Goal: Task Accomplishment & Management: Manage account settings

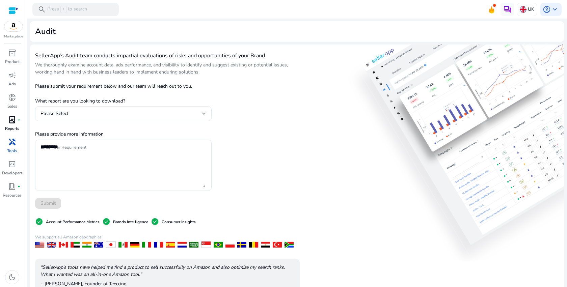
click at [13, 124] on span "lab_profile" at bounding box center [12, 120] width 8 height 8
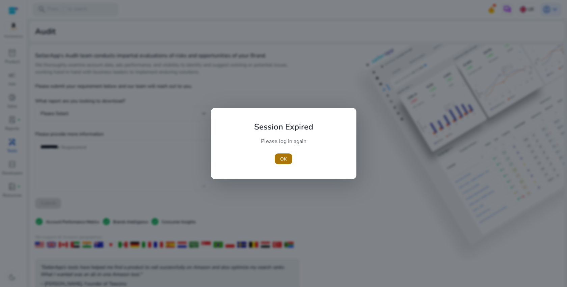
click at [284, 161] on span "OK" at bounding box center [283, 159] width 7 height 7
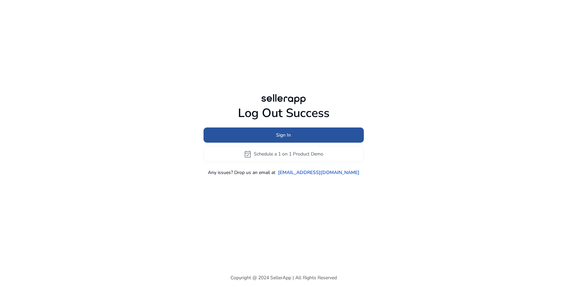
click at [283, 139] on span at bounding box center [284, 135] width 160 height 16
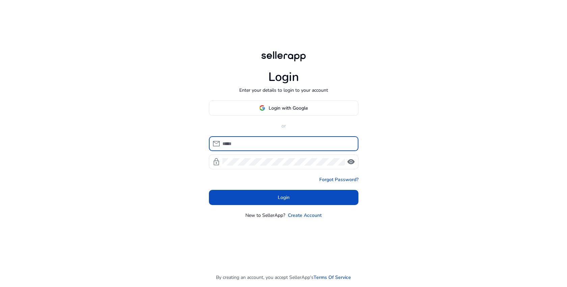
click at [294, 114] on button "Login with Google" at bounding box center [284, 108] width 150 height 15
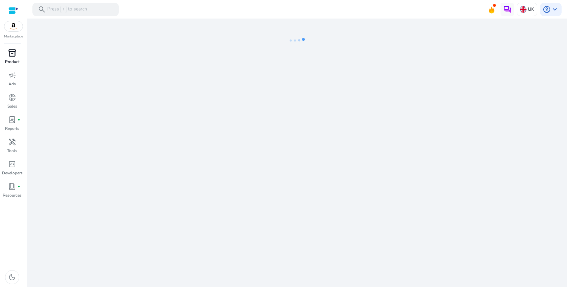
click at [14, 55] on span "inventory_2" at bounding box center [12, 53] width 8 height 8
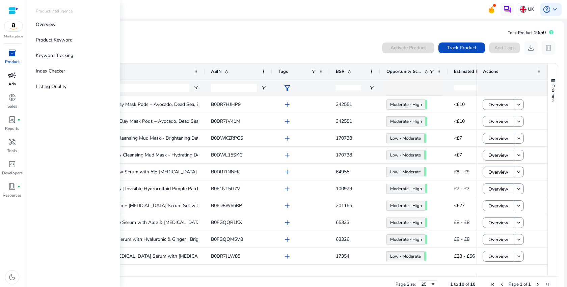
click at [18, 81] on link "campaign Ads" at bounding box center [12, 81] width 24 height 22
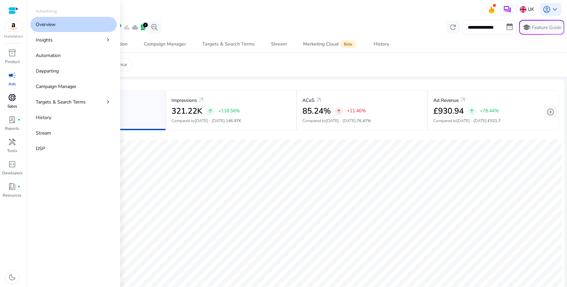
click at [14, 99] on span "donut_small" at bounding box center [12, 98] width 8 height 8
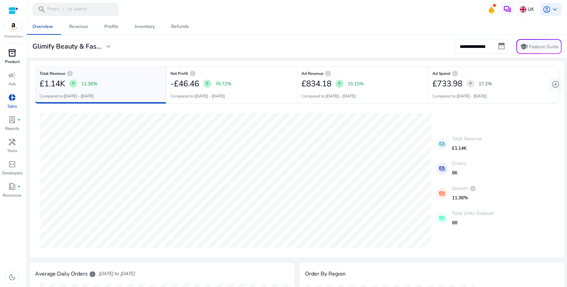
click at [11, 59] on p "Product" at bounding box center [12, 62] width 15 height 6
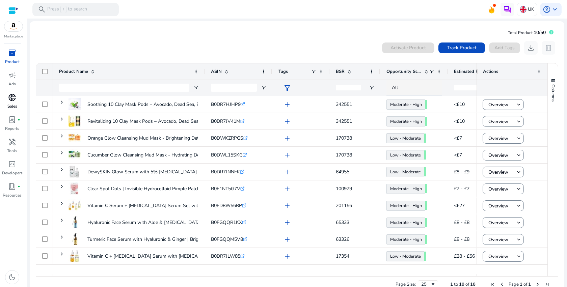
click at [14, 100] on span "donut_small" at bounding box center [12, 98] width 8 height 8
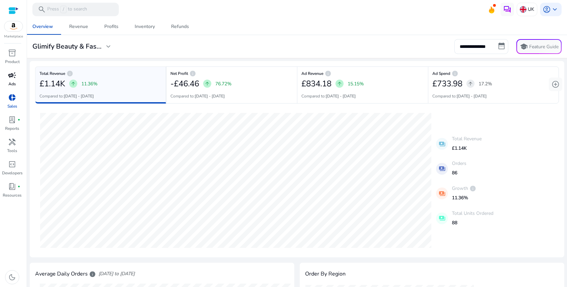
click at [14, 75] on span "campaign" at bounding box center [12, 75] width 8 height 8
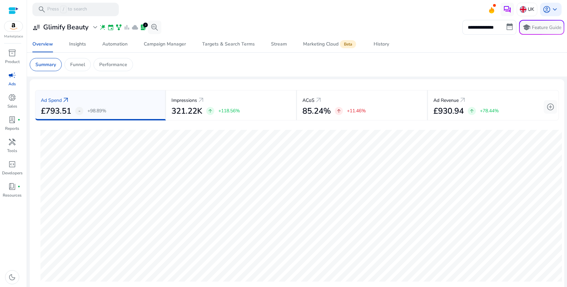
click at [142, 95] on div "Ad Spend arrow_outward" at bounding box center [100, 100] width 119 height 12
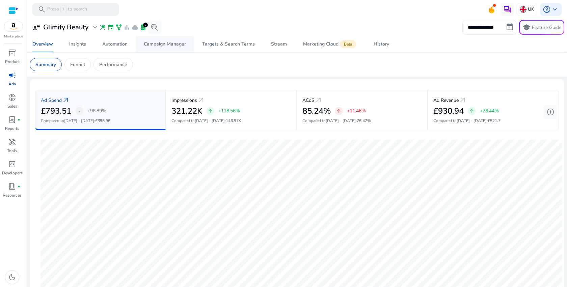
click at [159, 45] on div "Campaign Manager" at bounding box center [165, 44] width 42 height 5
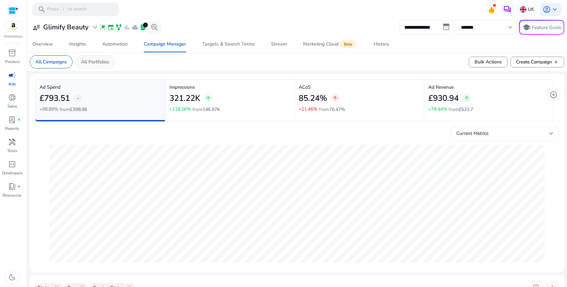
click at [89, 56] on div "All Portfolios" at bounding box center [95, 61] width 40 height 13
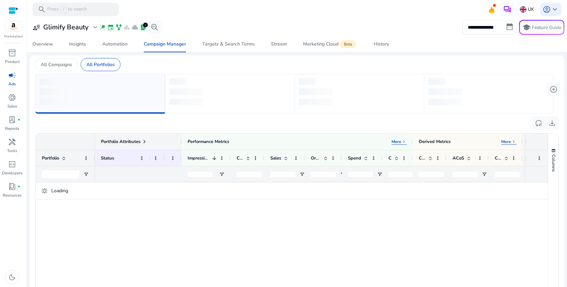
click at [90, 60] on div "All Portfolios" at bounding box center [101, 64] width 40 height 13
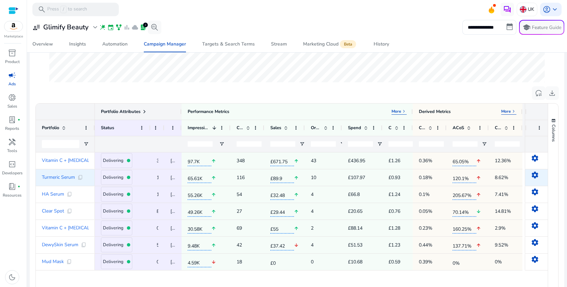
scroll to position [230, 0]
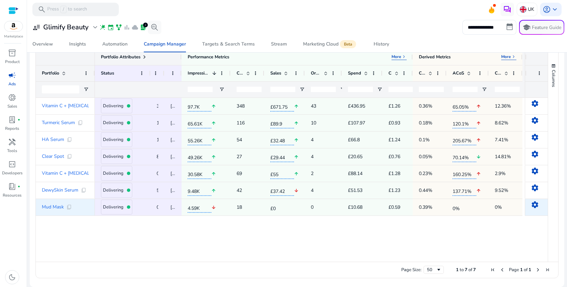
click at [531, 207] on mat-icon "settings" at bounding box center [535, 205] width 8 height 8
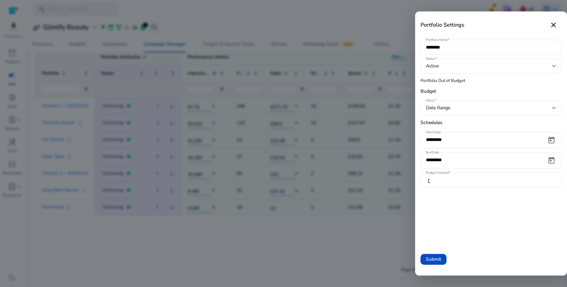
click at [403, 256] on div at bounding box center [283, 143] width 567 height 287
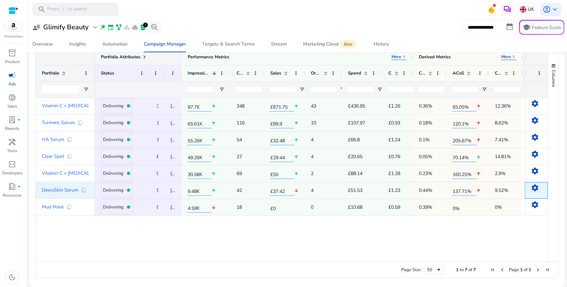
click at [531, 191] on mat-icon "settings" at bounding box center [535, 188] width 8 height 8
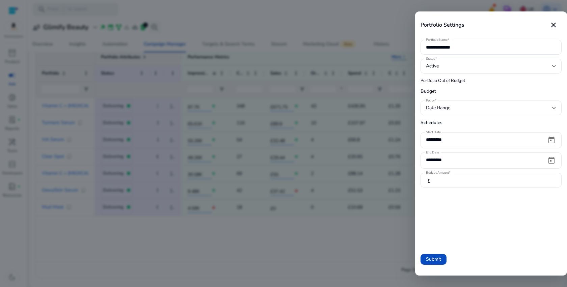
click at [368, 234] on div at bounding box center [283, 143] width 567 height 287
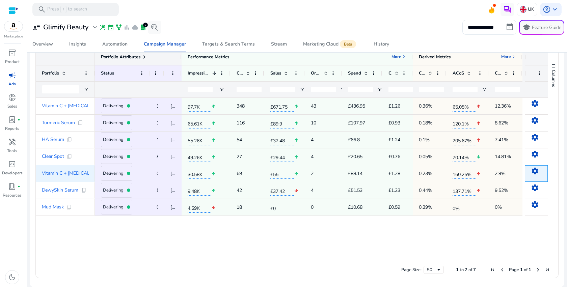
click at [531, 174] on mat-icon "settings" at bounding box center [535, 171] width 8 height 8
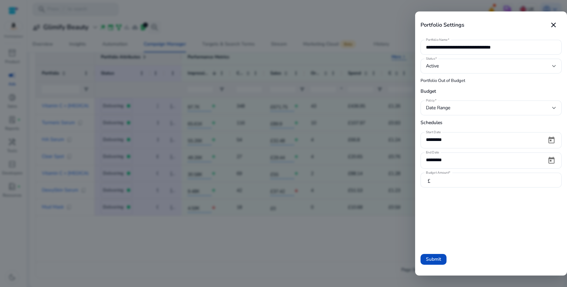
click at [362, 237] on div at bounding box center [283, 143] width 567 height 287
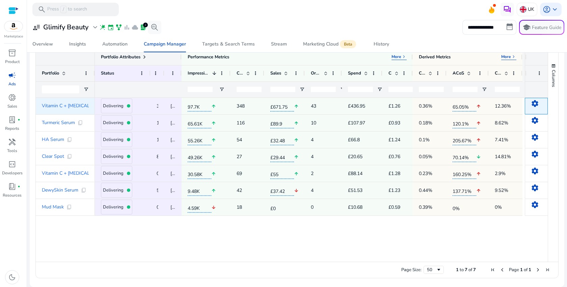
click at [533, 103] on mat-icon "settings" at bounding box center [535, 104] width 8 height 8
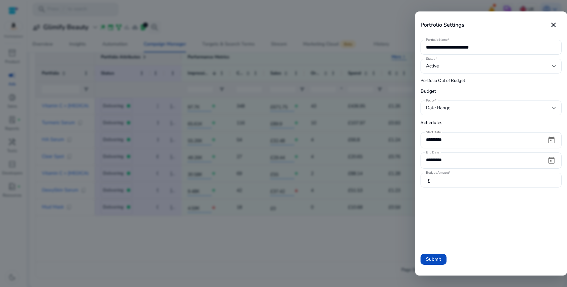
click at [350, 247] on div at bounding box center [283, 143] width 567 height 287
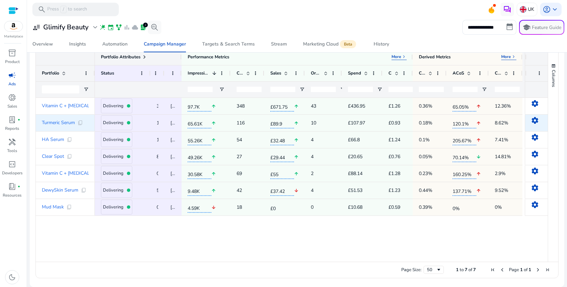
click at [531, 120] on mat-icon "settings" at bounding box center [535, 120] width 8 height 8
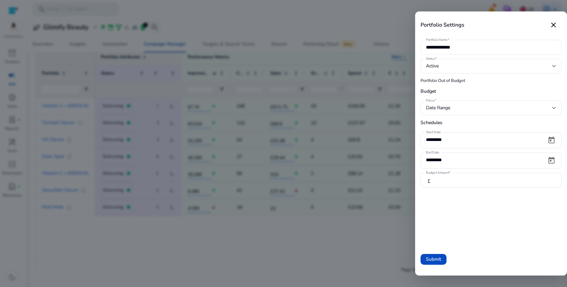
click at [311, 232] on div at bounding box center [283, 143] width 567 height 287
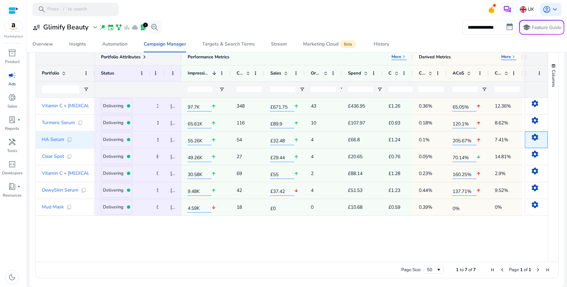
click at [531, 135] on mat-icon "settings" at bounding box center [535, 137] width 8 height 8
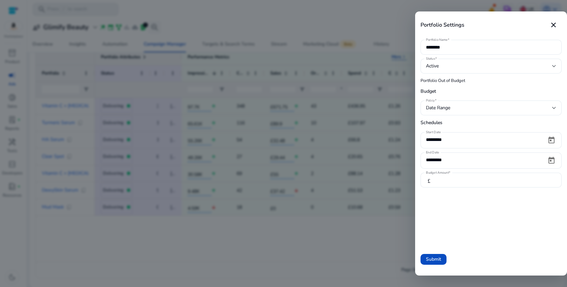
click at [300, 227] on div at bounding box center [283, 143] width 567 height 287
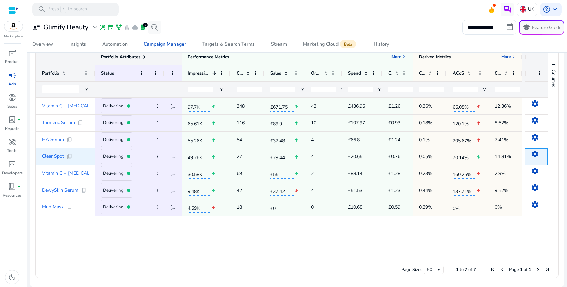
click at [534, 158] on mat-icon "settings" at bounding box center [535, 154] width 8 height 8
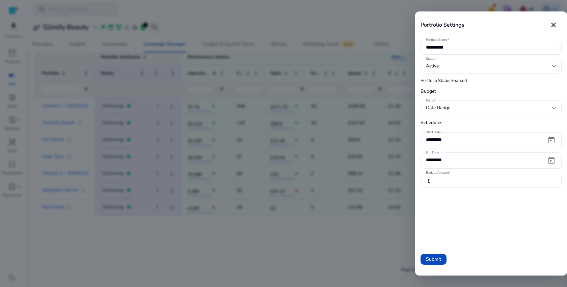
click at [292, 256] on div at bounding box center [283, 143] width 567 height 287
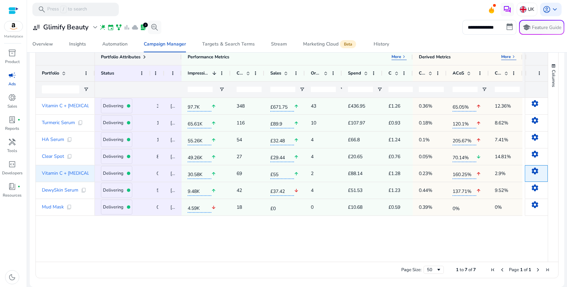
click at [536, 172] on mat-icon "settings" at bounding box center [535, 171] width 8 height 8
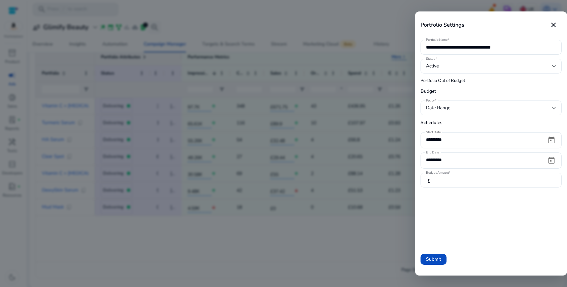
click at [269, 231] on div at bounding box center [283, 143] width 567 height 287
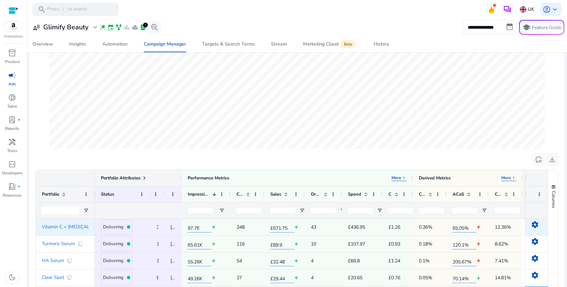
scroll to position [91, 0]
